Goal: Information Seeking & Learning: Understand process/instructions

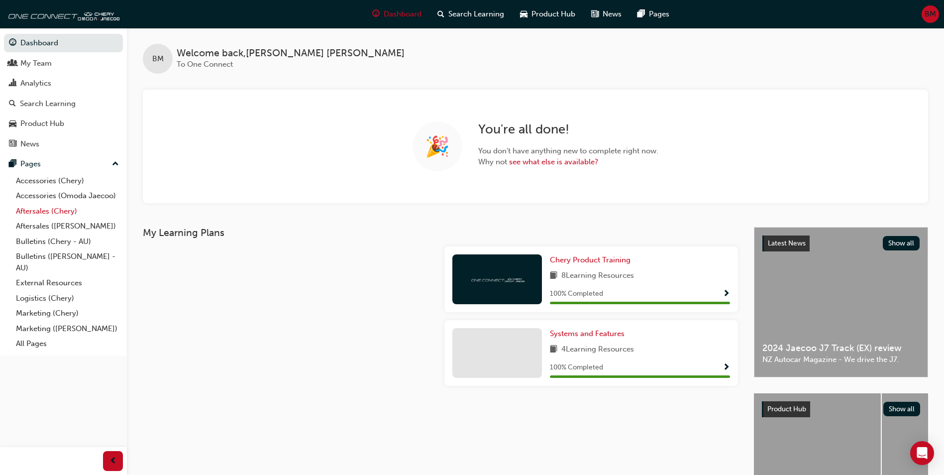
click at [74, 212] on link "Aftersales (Chery)" at bounding box center [67, 210] width 111 height 15
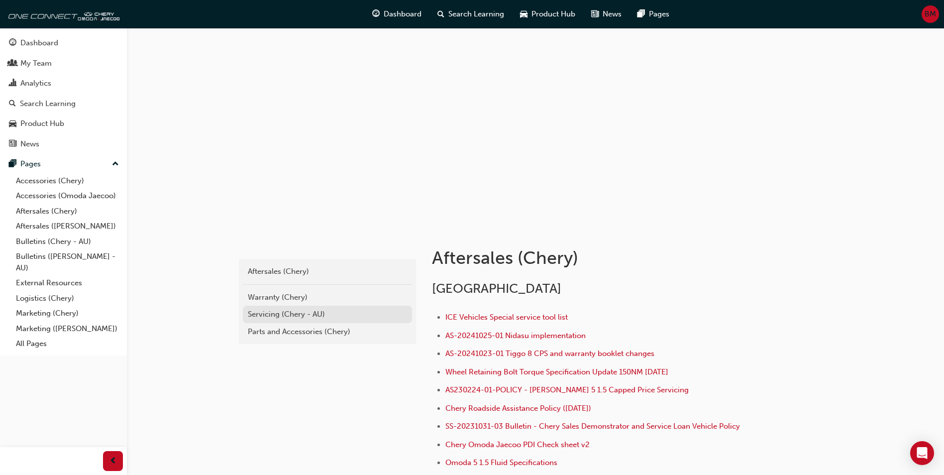
click at [291, 309] on div "Servicing (Chery - AU)" at bounding box center [327, 313] width 159 height 11
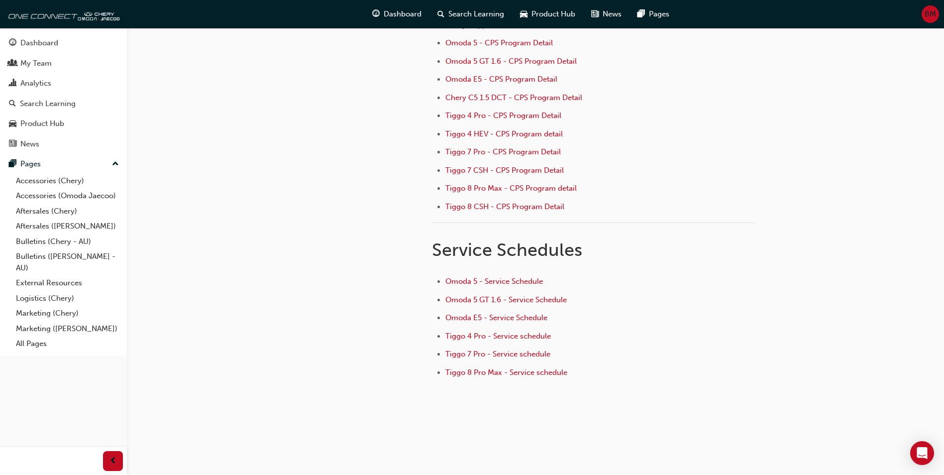
scroll to position [133, 0]
click at [523, 335] on span "Tiggo 4 Pro - Service schedule" at bounding box center [497, 333] width 105 height 9
